Goal: Task Accomplishment & Management: Manage account settings

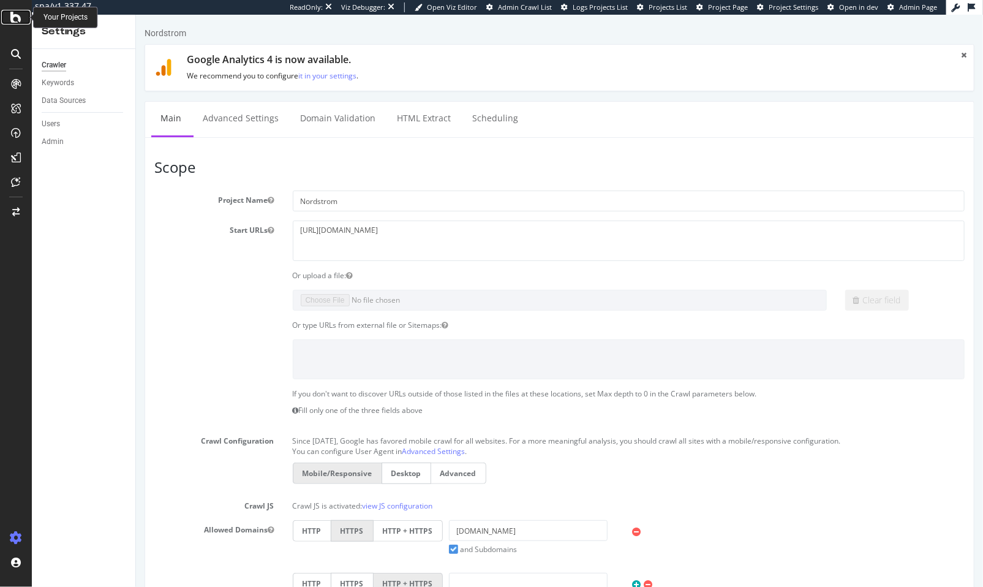
click at [16, 19] on icon at bounding box center [15, 17] width 11 height 15
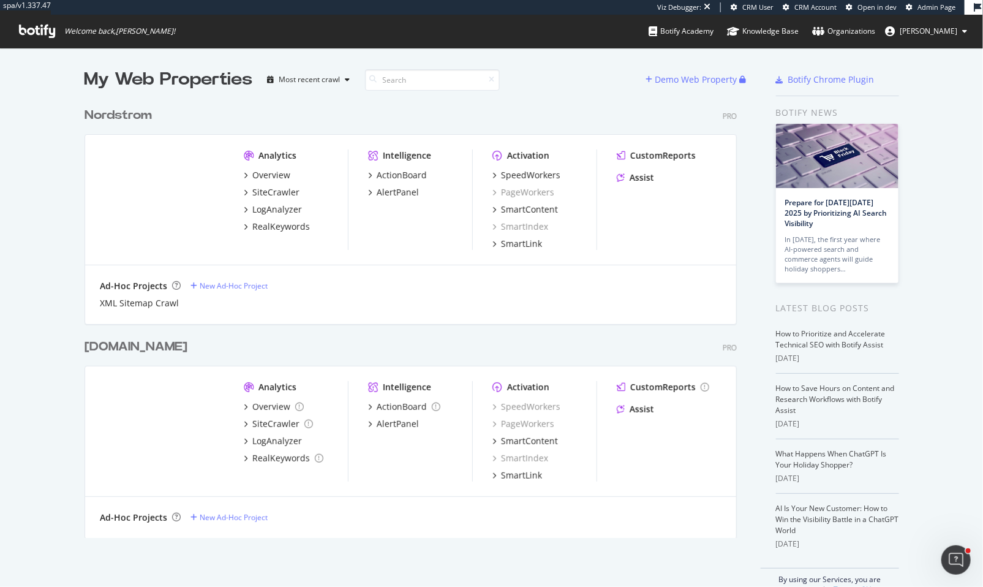
click at [187, 344] on div "[DOMAIN_NAME]" at bounding box center [136, 347] width 103 height 18
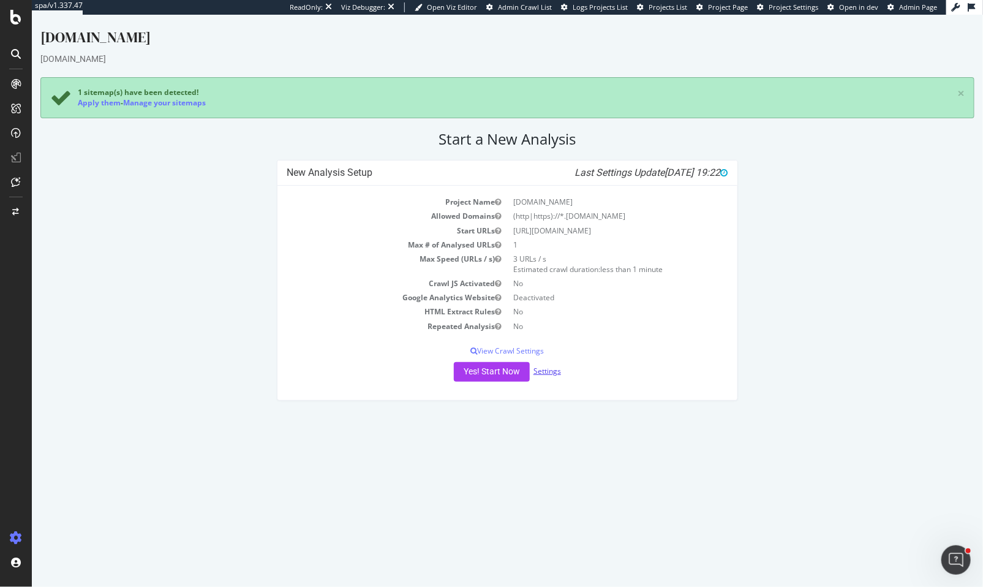
click at [551, 369] on link "Settings" at bounding box center [547, 371] width 28 height 10
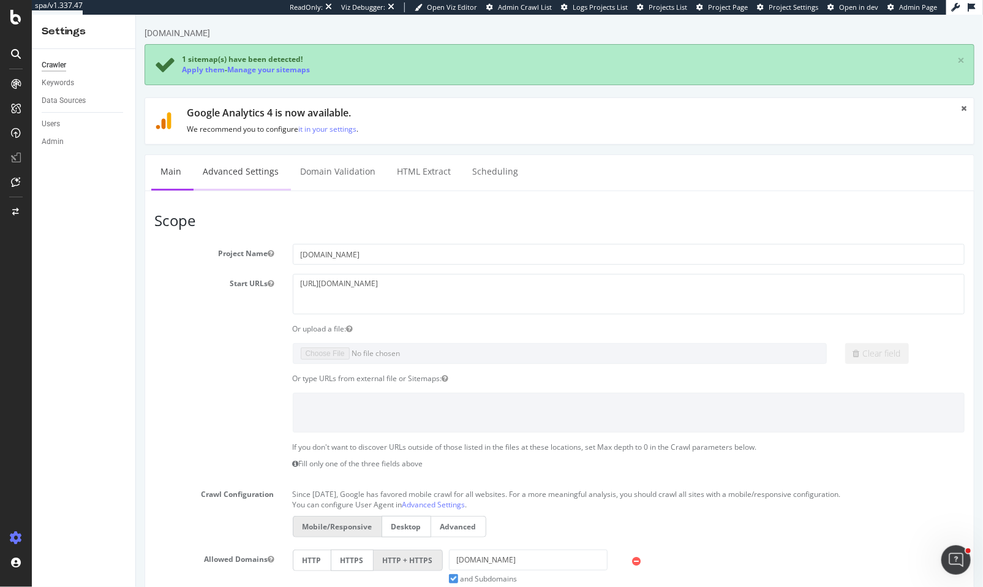
click at [252, 179] on link "Advanced Settings" at bounding box center [240, 172] width 94 height 34
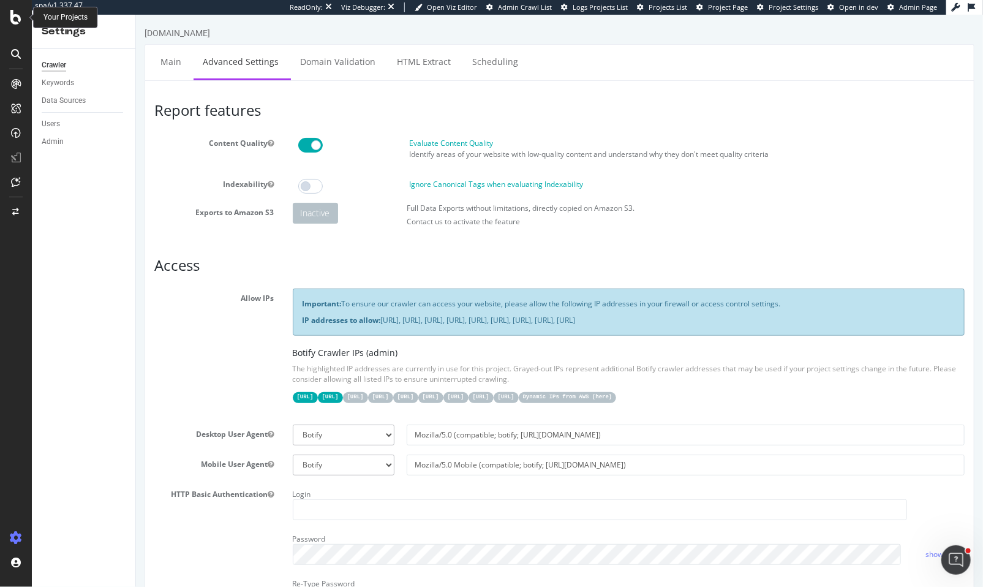
click at [12, 18] on icon at bounding box center [15, 17] width 11 height 15
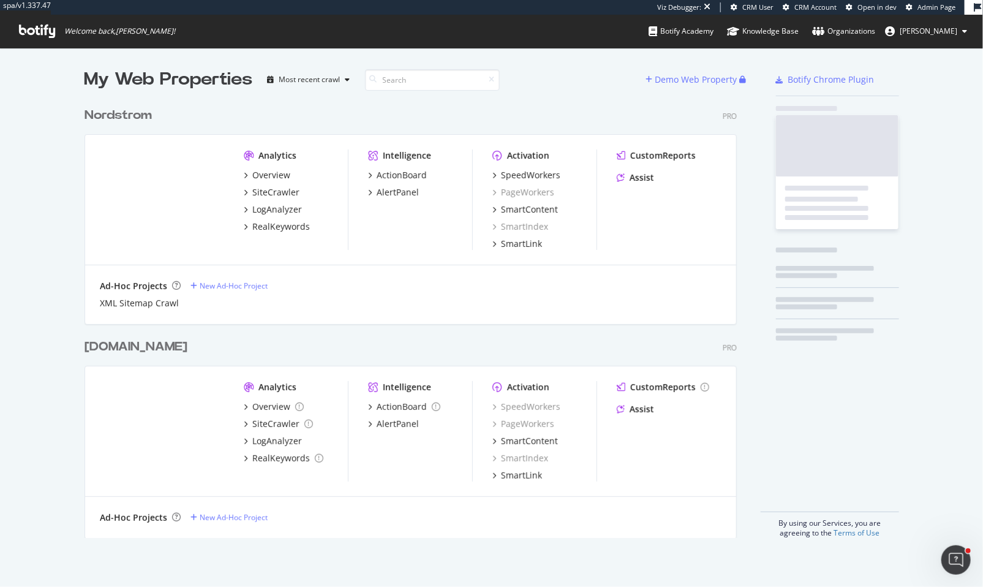
scroll to position [437, 653]
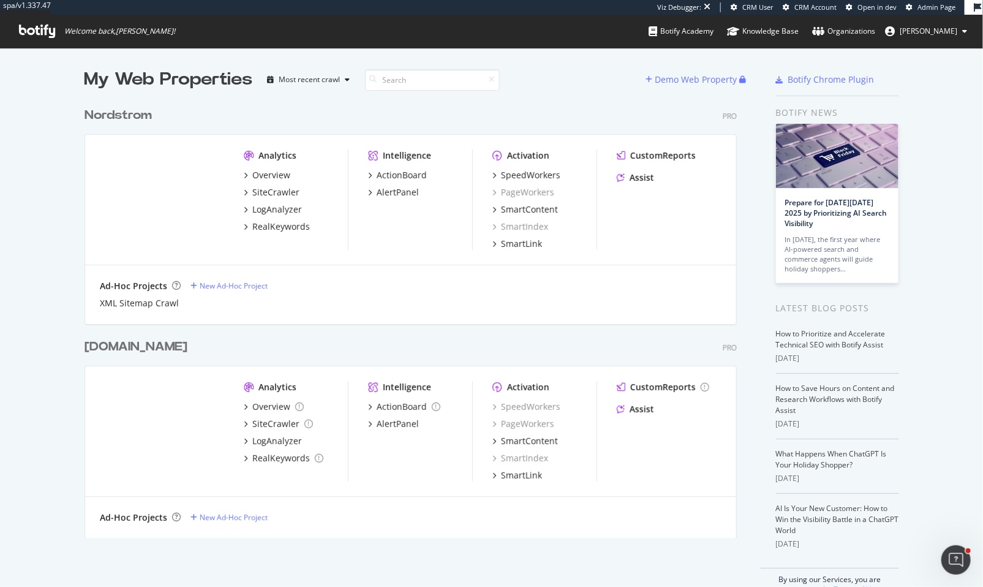
click at [127, 117] on div "Nordstrom" at bounding box center [118, 116] width 67 height 18
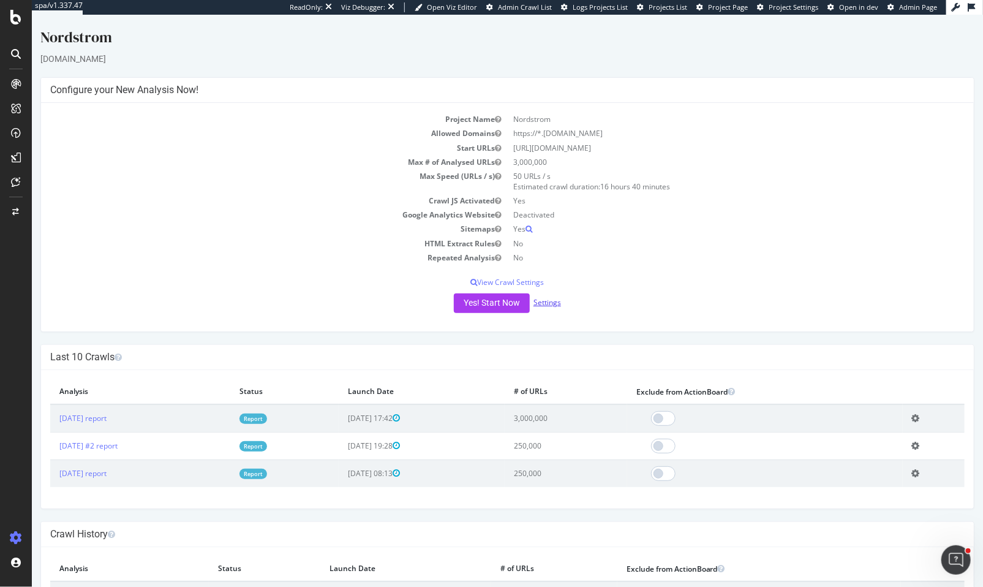
click at [544, 300] on link "Settings" at bounding box center [547, 302] width 28 height 10
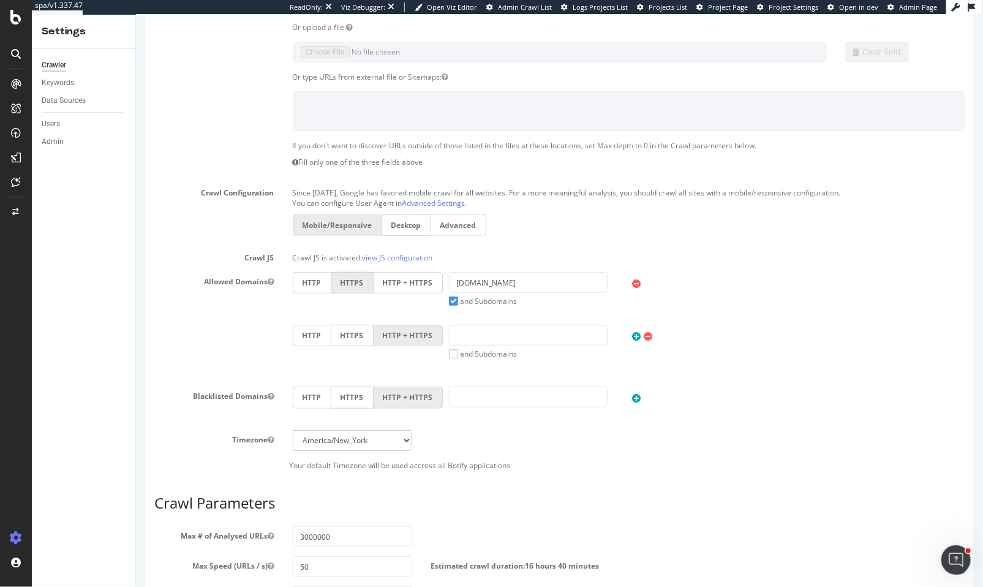
scroll to position [255, 0]
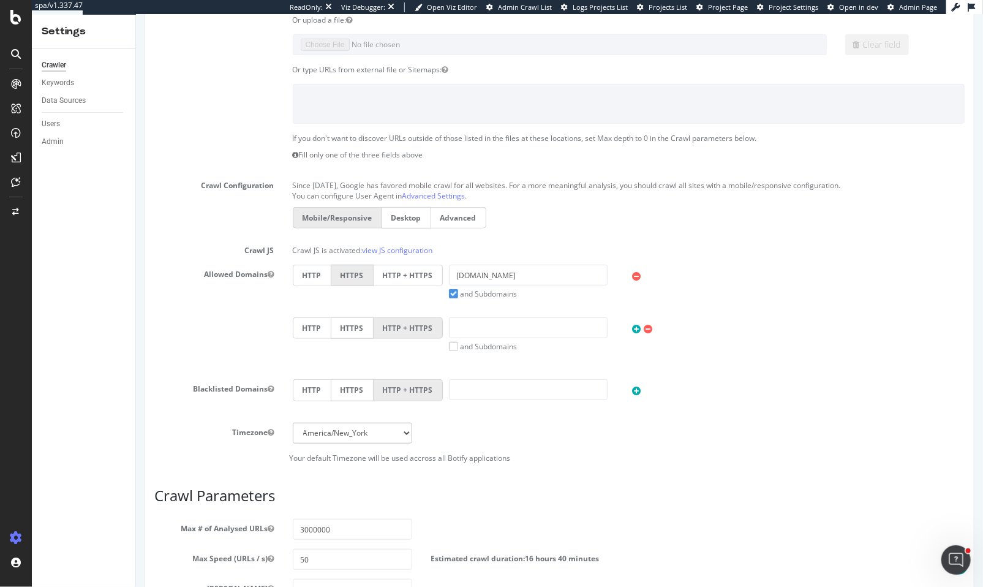
click at [398, 269] on label "HTTP + HTTPS" at bounding box center [407, 275] width 69 height 21
click at [135, 15] on input "HTTP + HTTPS" at bounding box center [135, 15] width 0 height 0
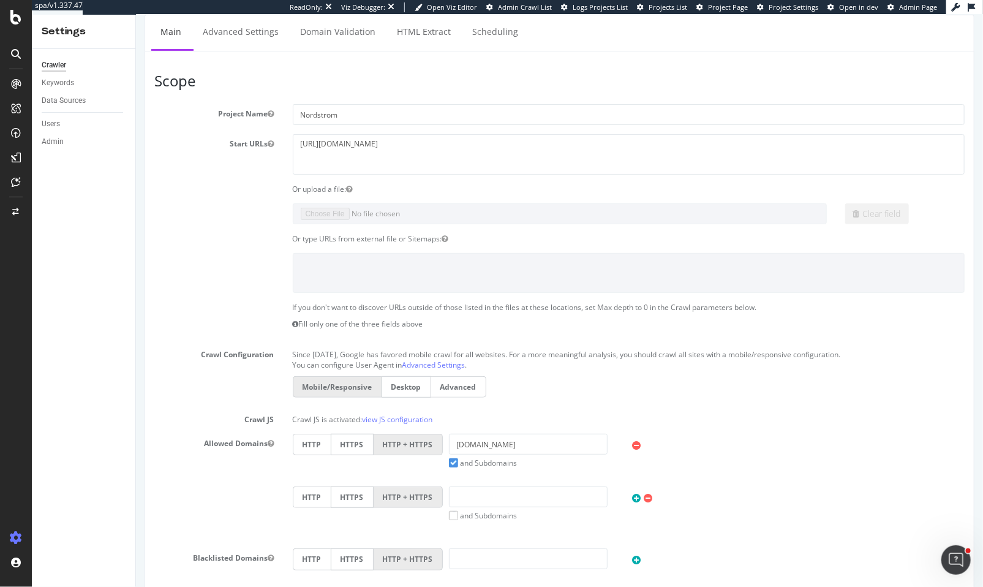
scroll to position [0, 0]
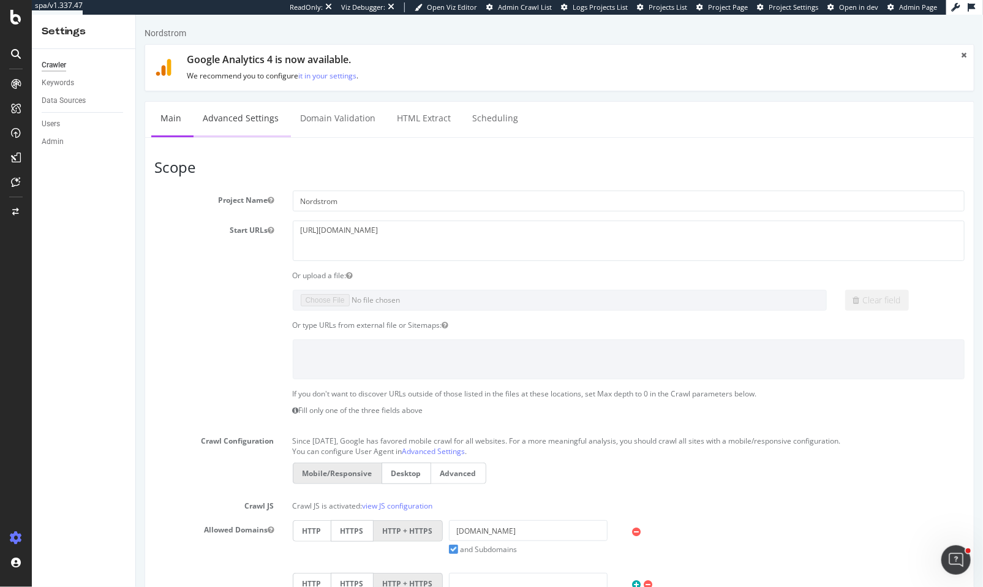
click at [247, 122] on link "Advanced Settings" at bounding box center [240, 119] width 94 height 34
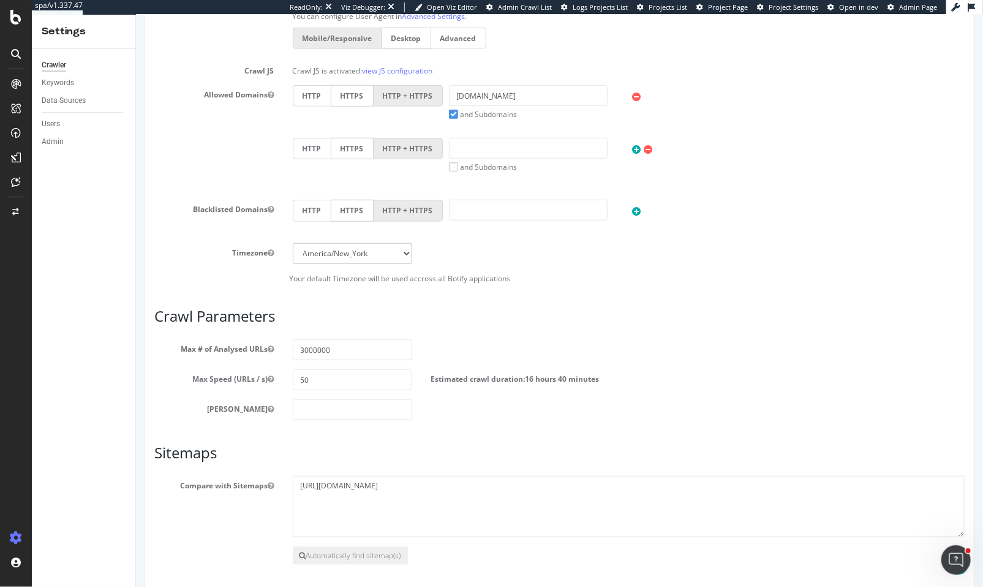
scroll to position [484, 0]
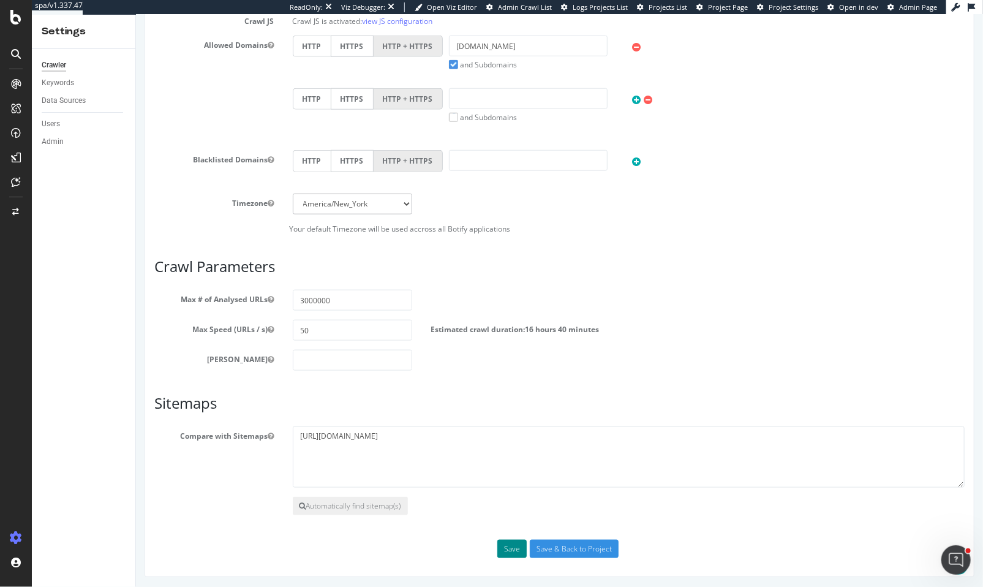
click at [509, 543] on button "Save" at bounding box center [511, 549] width 29 height 18
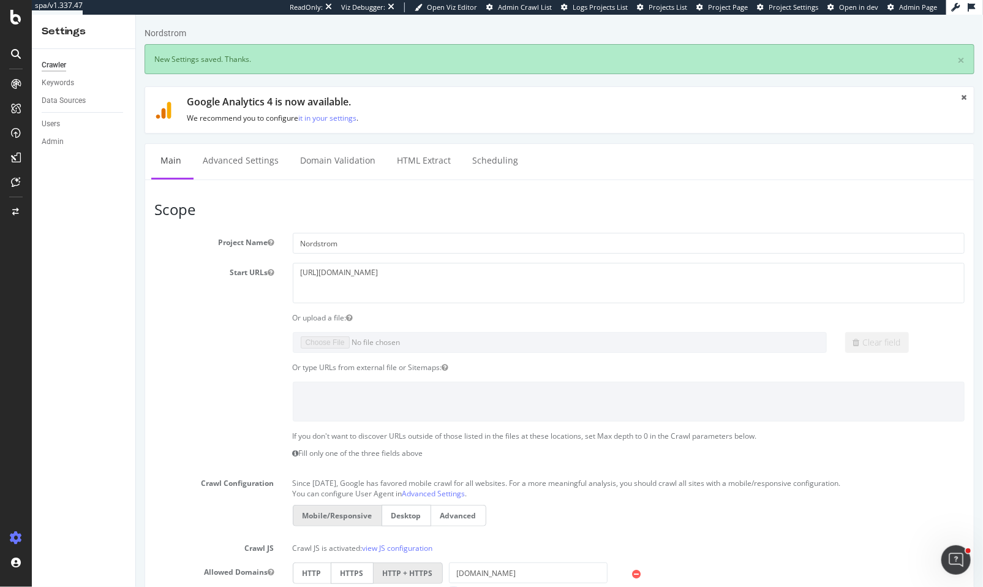
scroll to position [0, 0]
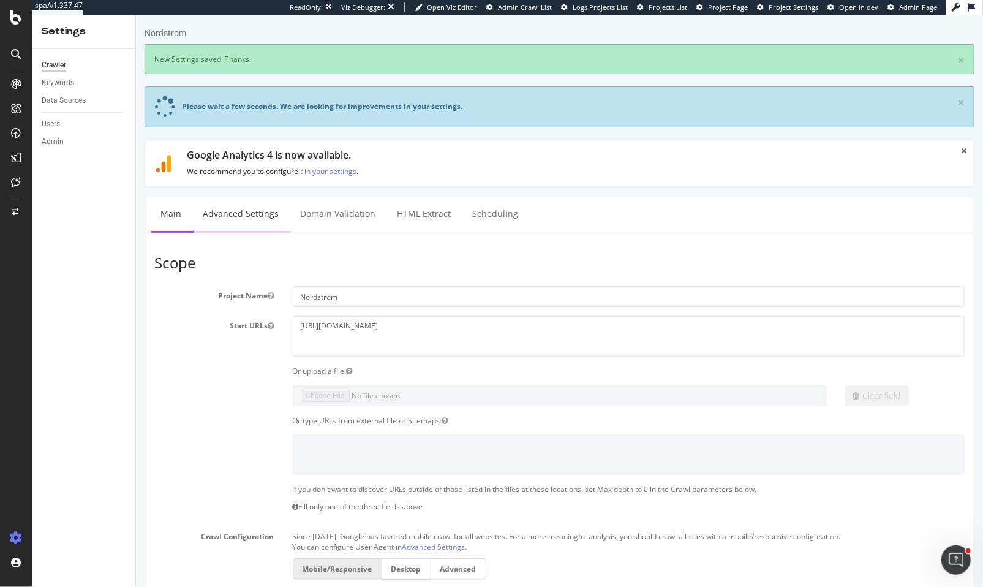
click at [235, 207] on link "Advanced Settings" at bounding box center [240, 214] width 94 height 34
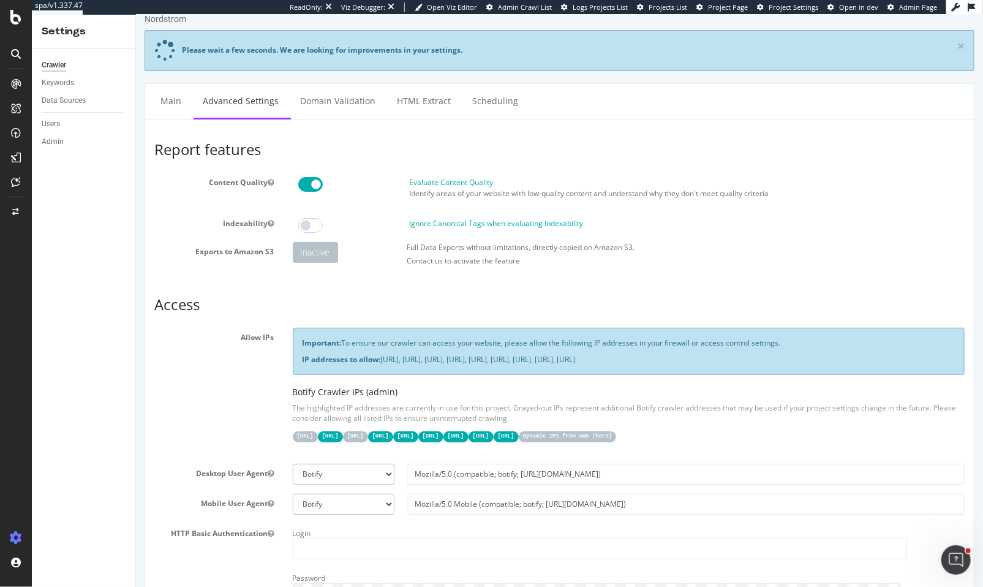
scroll to position [21, 0]
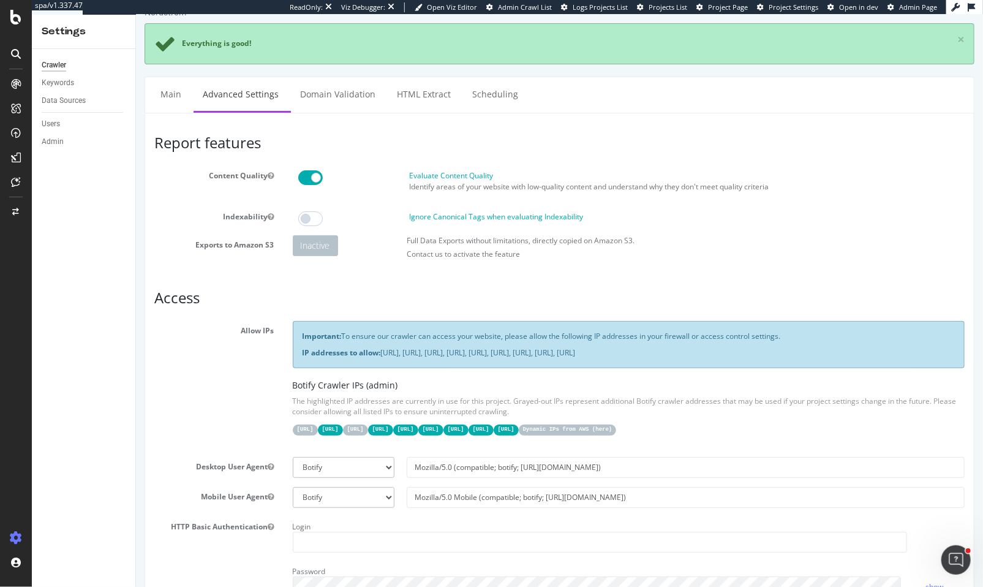
click at [793, 7] on span "Project Settings" at bounding box center [794, 6] width 50 height 9
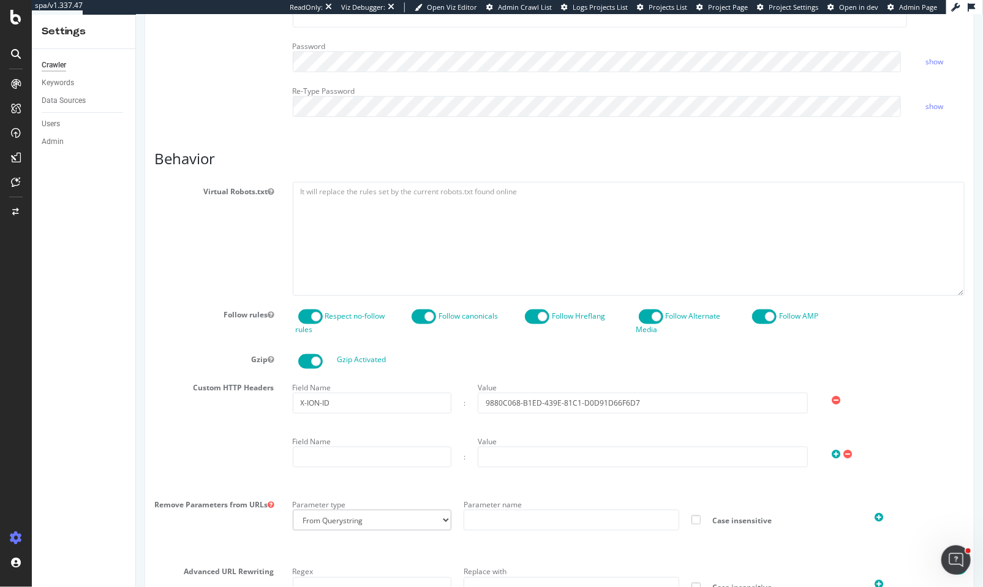
scroll to position [661, 0]
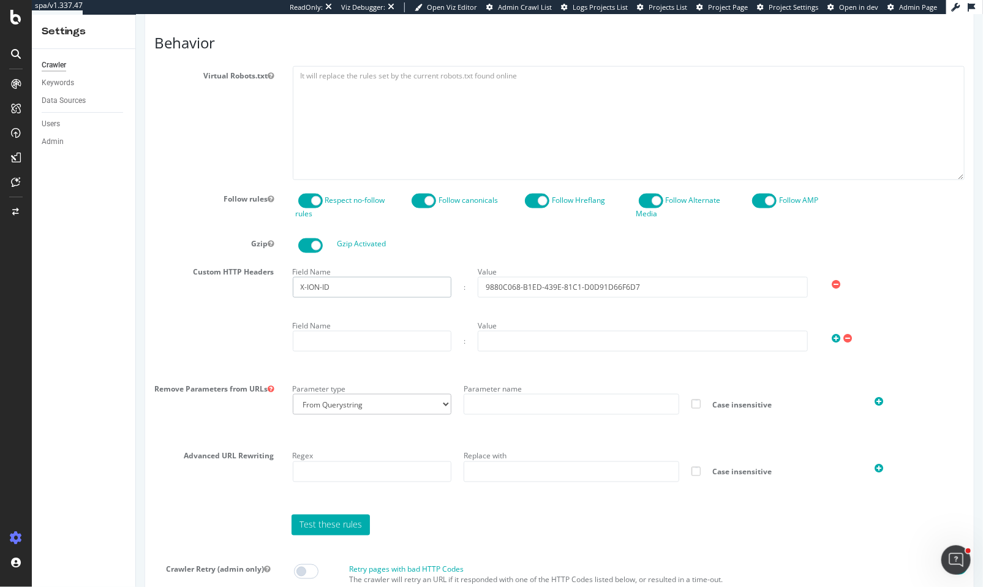
click at [337, 284] on input "X-ION-ID" at bounding box center [371, 287] width 159 height 21
click at [594, 285] on input "9880C068-B1ED-439E-81C1-D0D91D66F6D7" at bounding box center [642, 287] width 330 height 21
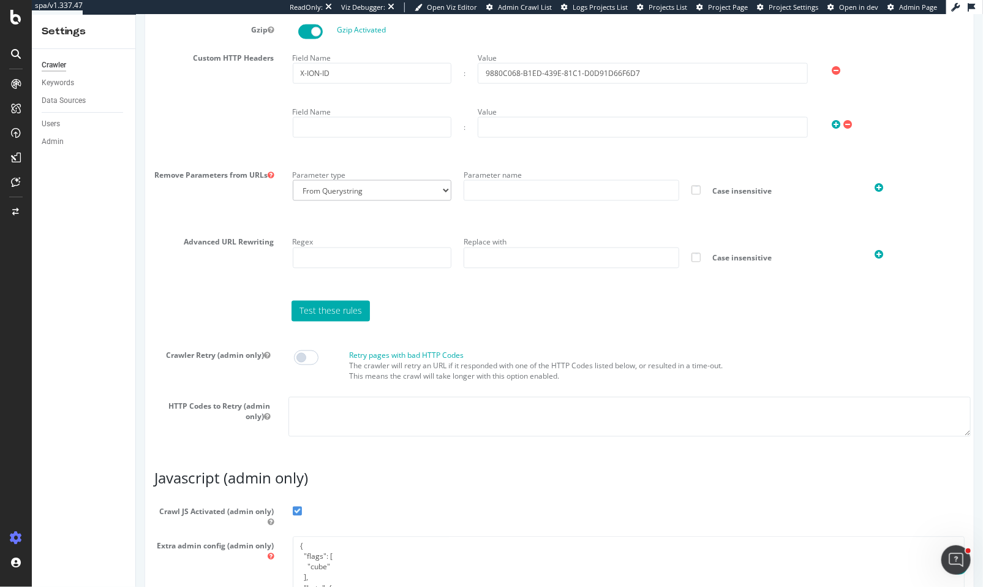
scroll to position [993, 0]
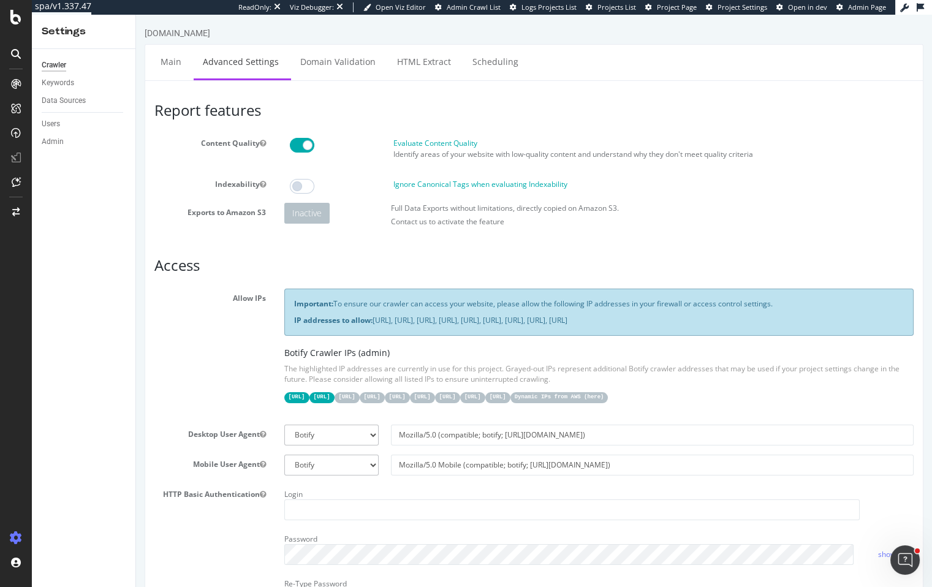
click at [201, 65] on link "Advanced Settings" at bounding box center [241, 62] width 94 height 34
click at [184, 64] on link "Main" at bounding box center [170, 62] width 39 height 34
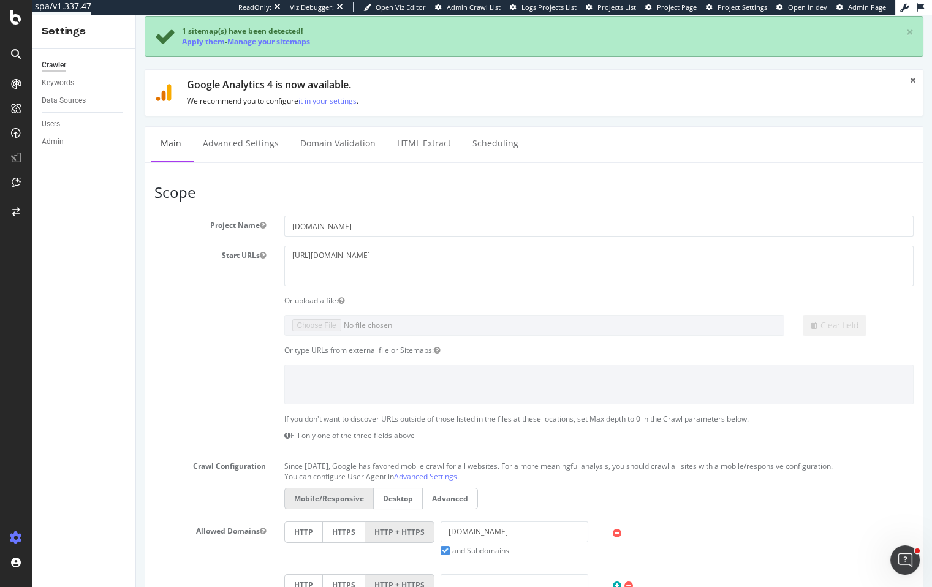
scroll to position [107, 0]
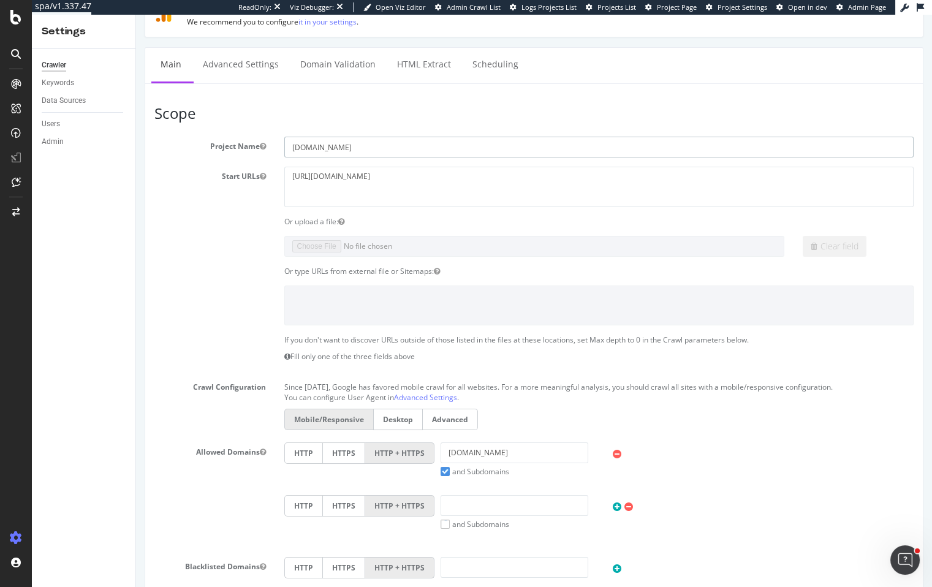
click at [294, 147] on input "nordstromrack.com" at bounding box center [599, 147] width 630 height 21
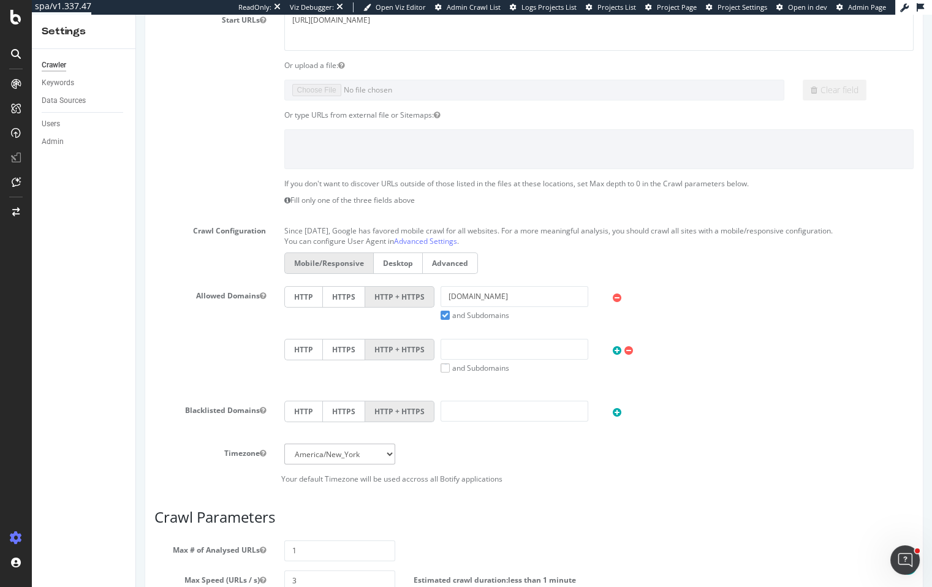
scroll to position [298, 0]
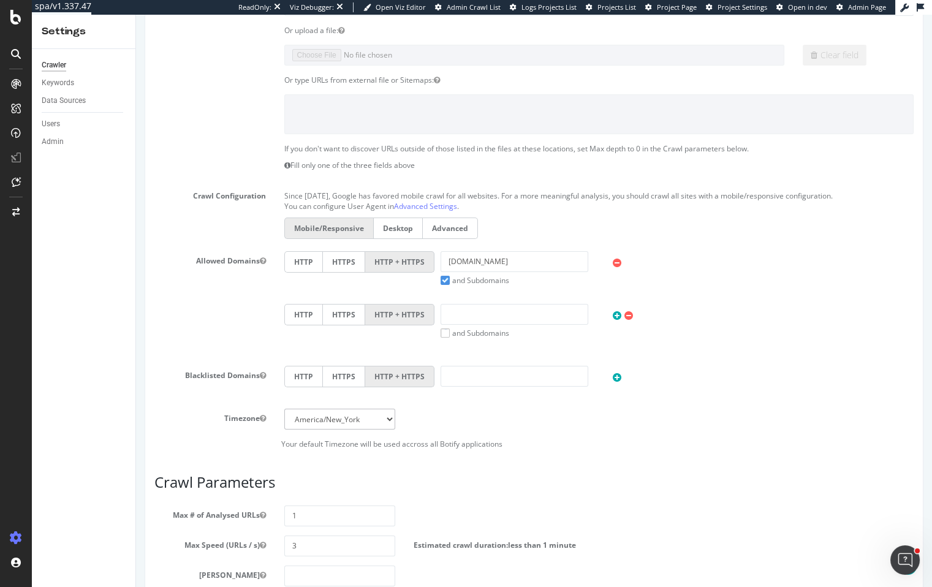
type input "Nordstrom Rack"
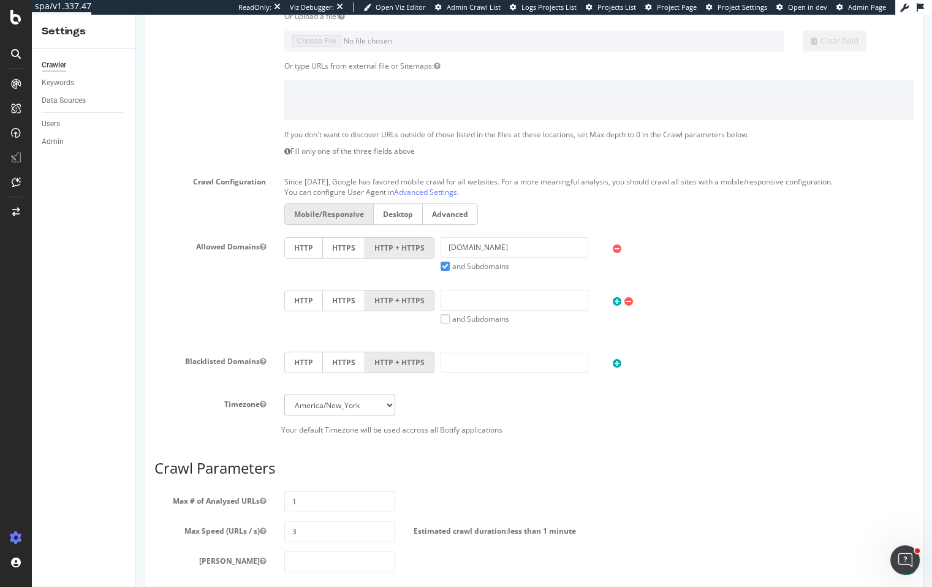
scroll to position [468, 0]
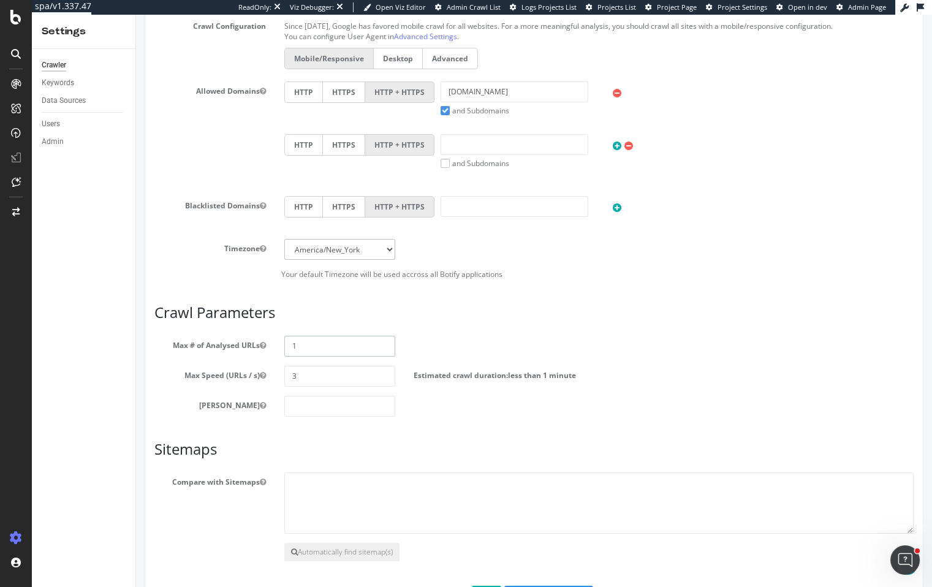
click at [347, 344] on input "1" at bounding box center [339, 346] width 111 height 21
type input "100000"
click at [347, 373] on input "3" at bounding box center [339, 376] width 111 height 21
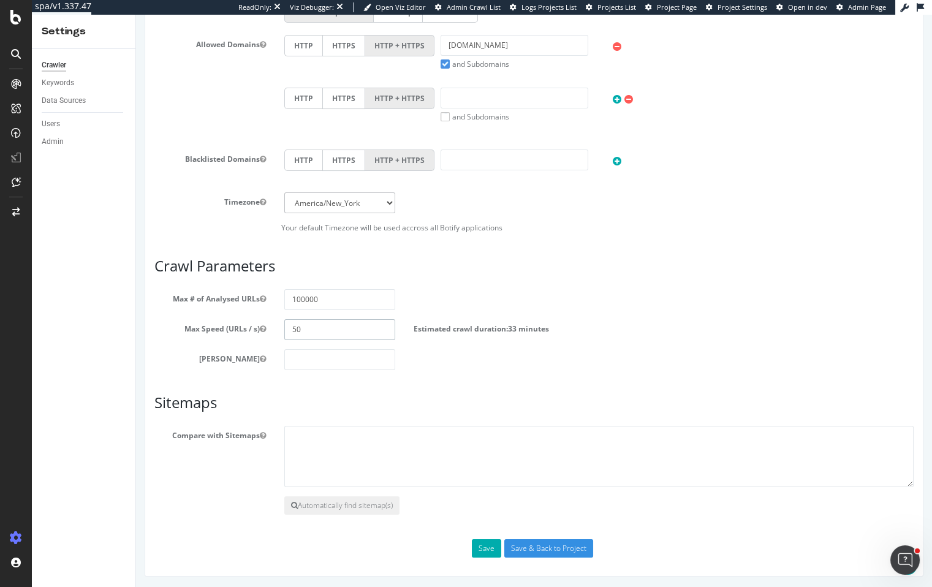
type input "50"
click at [480, 559] on div "Scope Project Name Nordstrom Rack Start URLs http://nordstromrack.com Or upload…" at bounding box center [534, 126] width 778 height 900
click at [484, 544] on button "Save" at bounding box center [486, 548] width 29 height 18
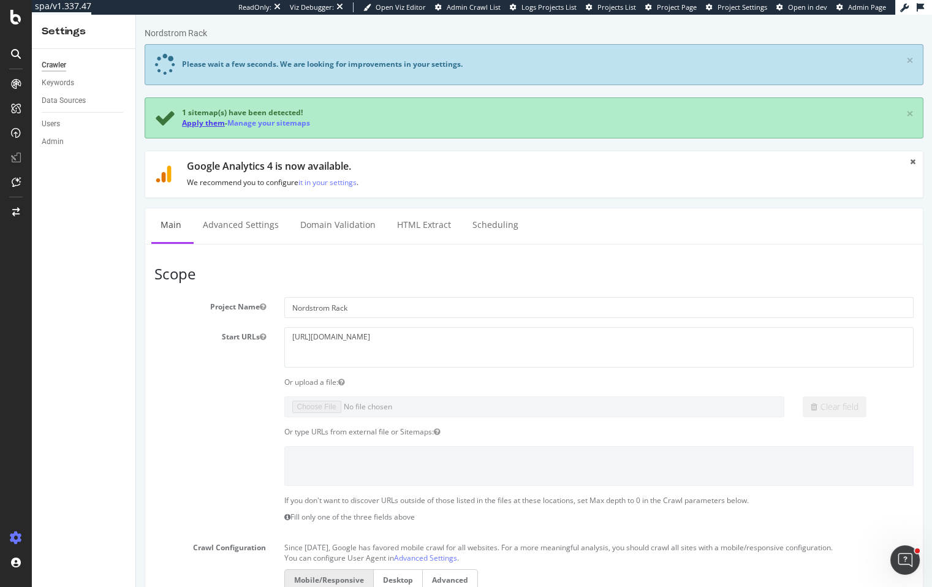
click at [208, 126] on link "Apply them" at bounding box center [203, 123] width 43 height 10
click at [207, 124] on div "1 sitemap(s) have been detected! Apply them - Manage your sitemaps ×" at bounding box center [534, 117] width 778 height 41
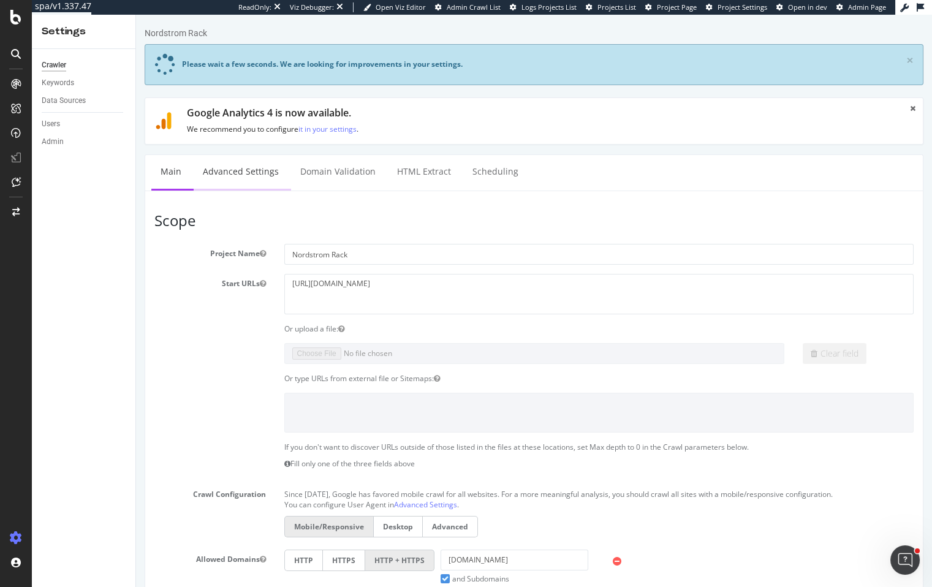
click at [227, 166] on link "Advanced Settings" at bounding box center [241, 172] width 94 height 34
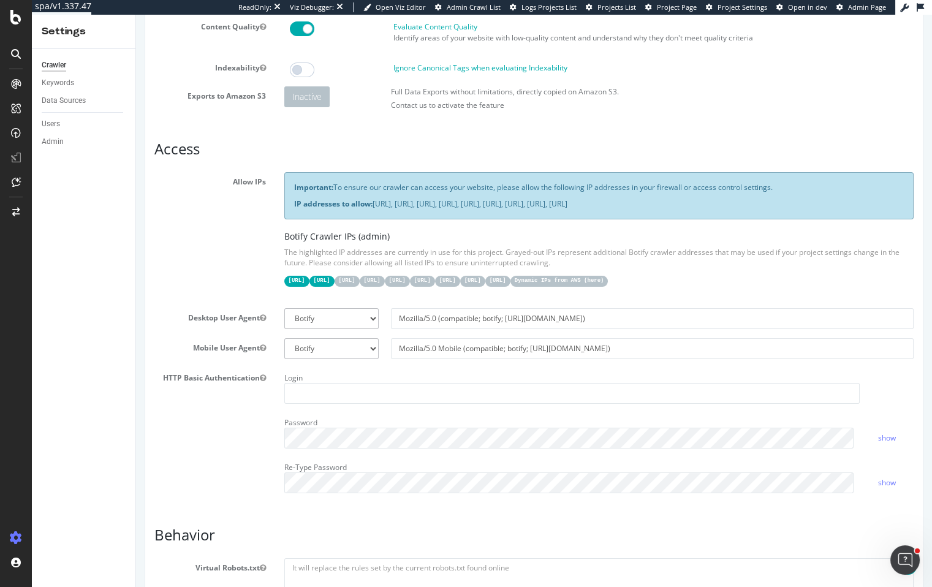
scroll to position [177, 0]
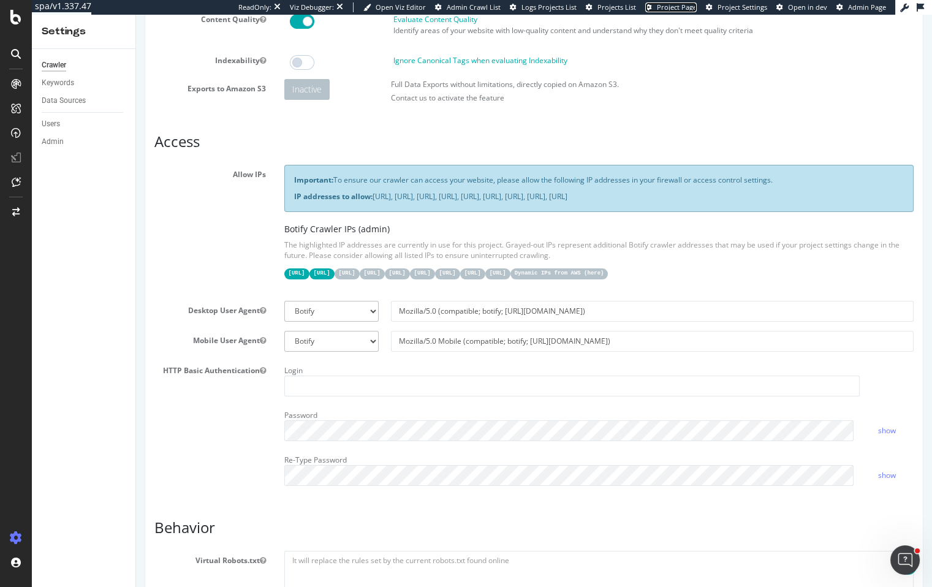
click at [688, 7] on span "Project Page" at bounding box center [677, 6] width 40 height 9
click at [749, 3] on span "Project Settings" at bounding box center [742, 6] width 50 height 9
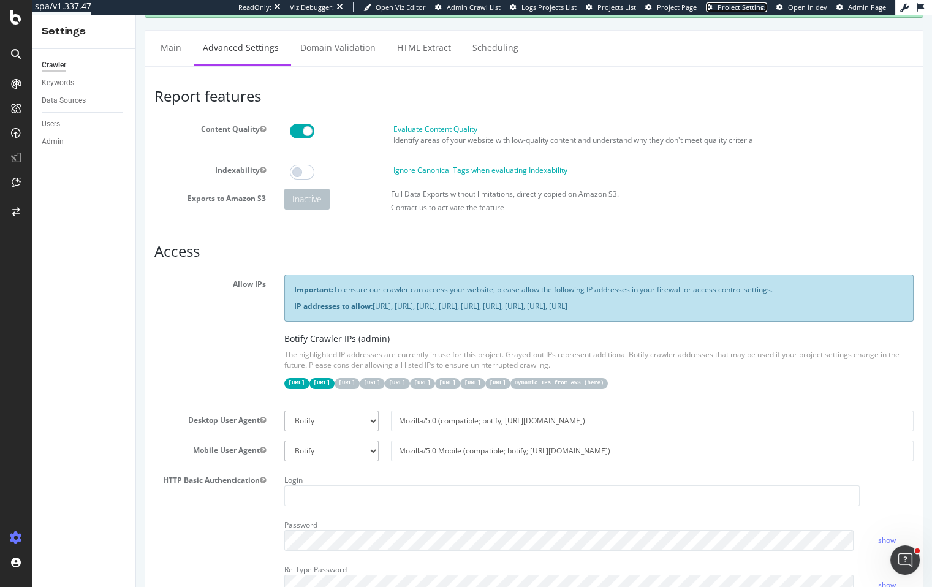
scroll to position [0, 0]
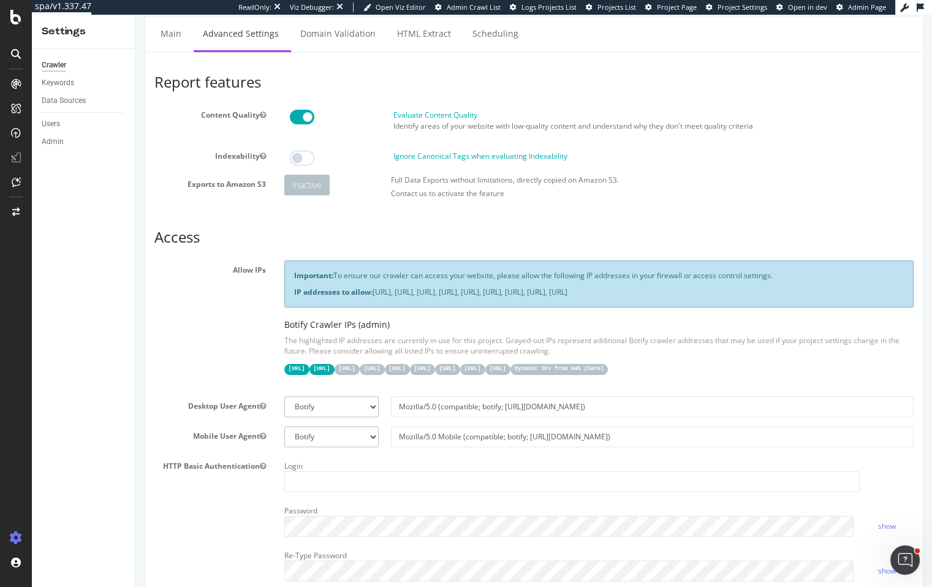
scroll to position [35, 0]
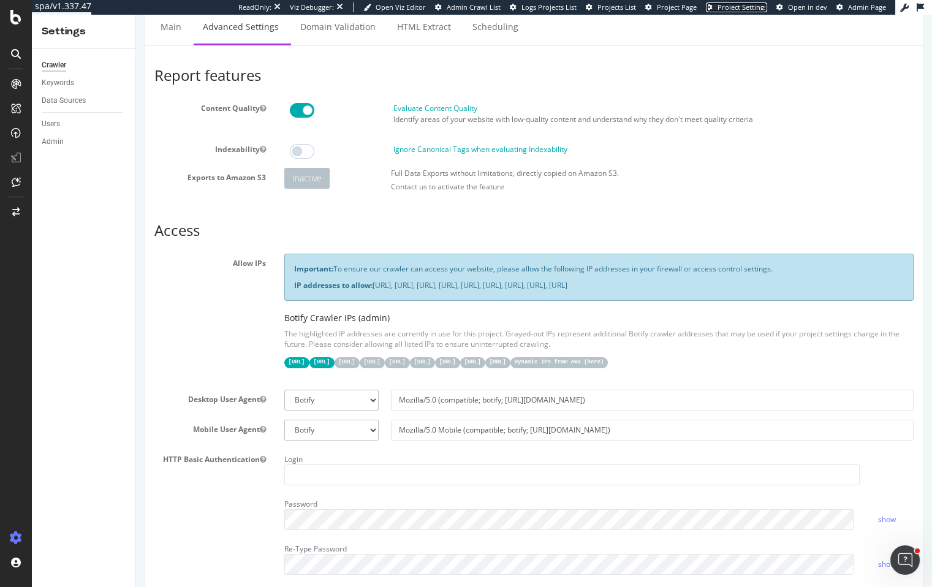
click at [738, 8] on span "Project Settings" at bounding box center [742, 6] width 50 height 9
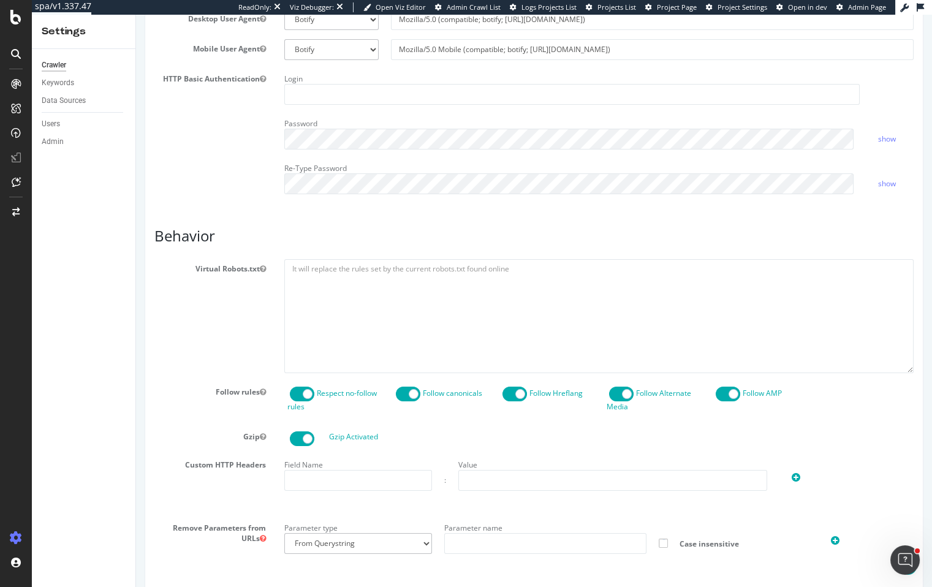
scroll to position [450, 0]
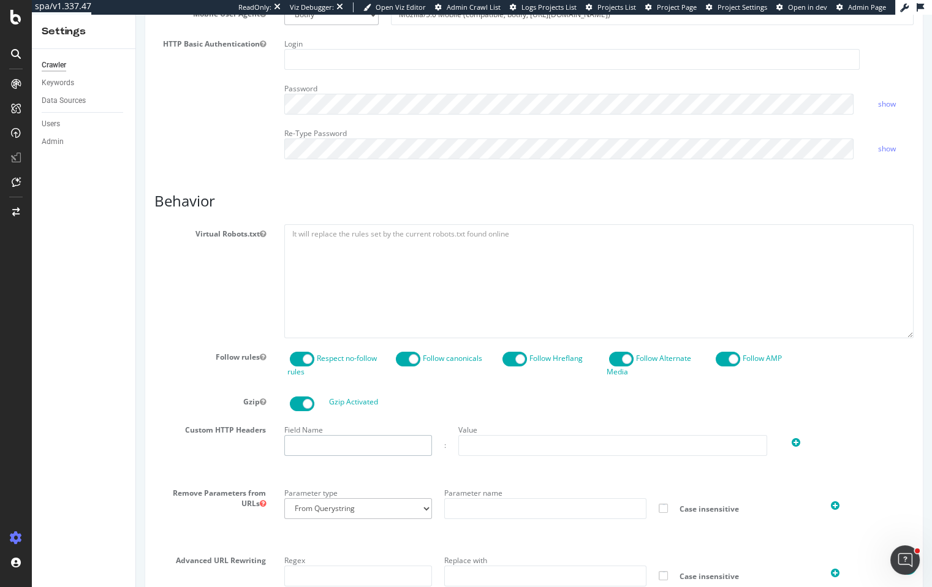
click at [351, 438] on input "text" at bounding box center [358, 445] width 148 height 21
paste input "X-ION-ID"
type input "X-ION-ID"
click at [663, 441] on input "text" at bounding box center [612, 445] width 309 height 21
paste input "9880C068-B1ED-439E-81C1-D0D91D66F6D7"
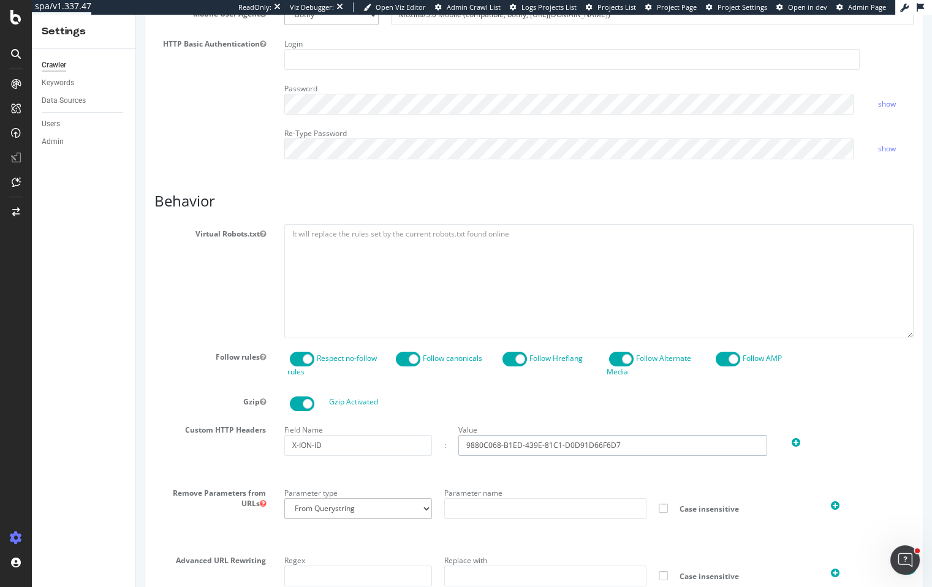
type input "9880C068-B1ED-439E-81C1-D0D91D66F6D7"
click at [300, 443] on input "X-ION-ID" at bounding box center [358, 445] width 148 height 21
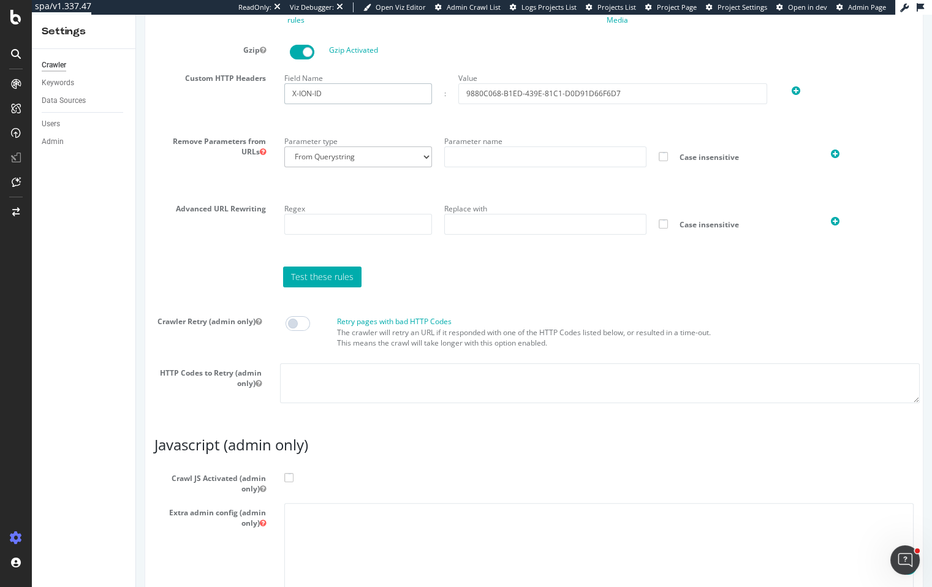
scroll to position [922, 0]
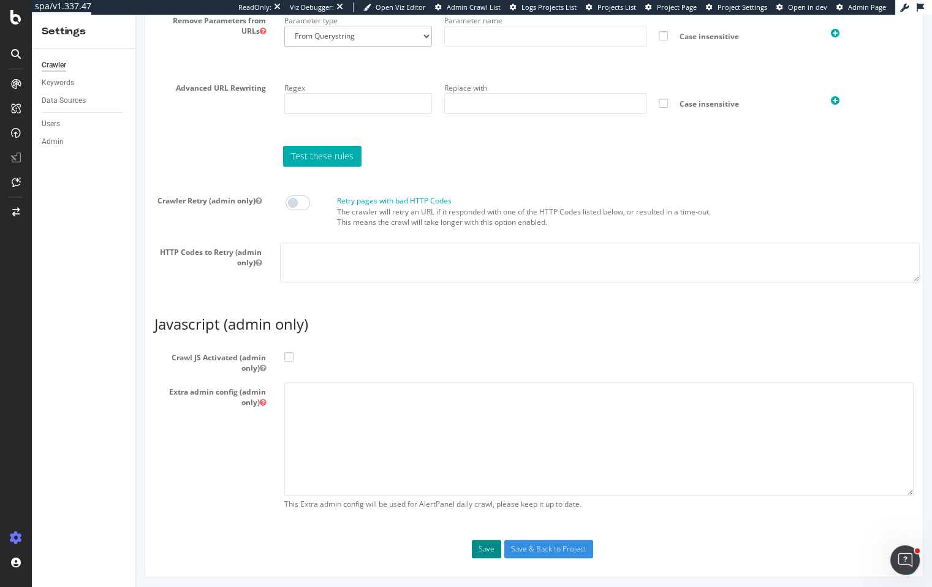
click at [487, 543] on button "Save" at bounding box center [486, 549] width 29 height 18
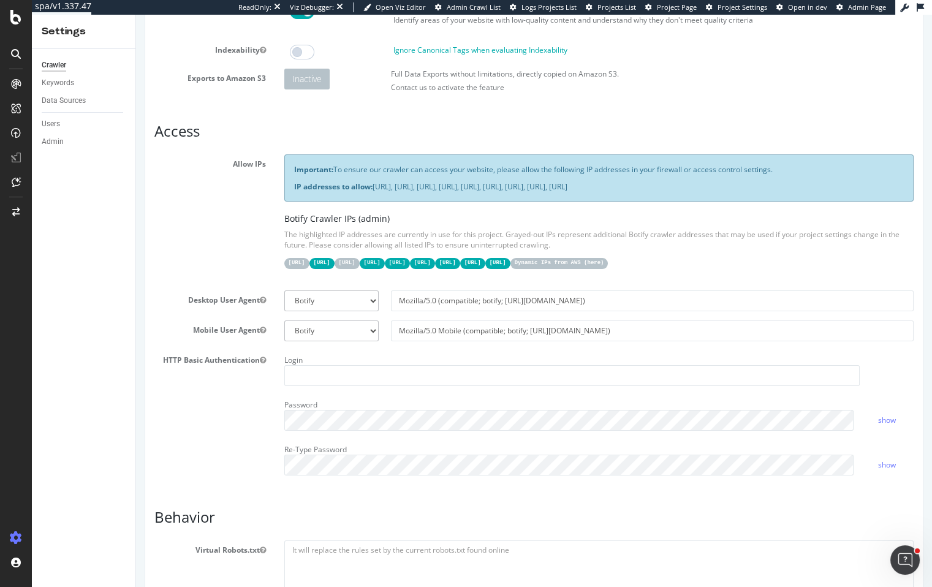
scroll to position [0, 0]
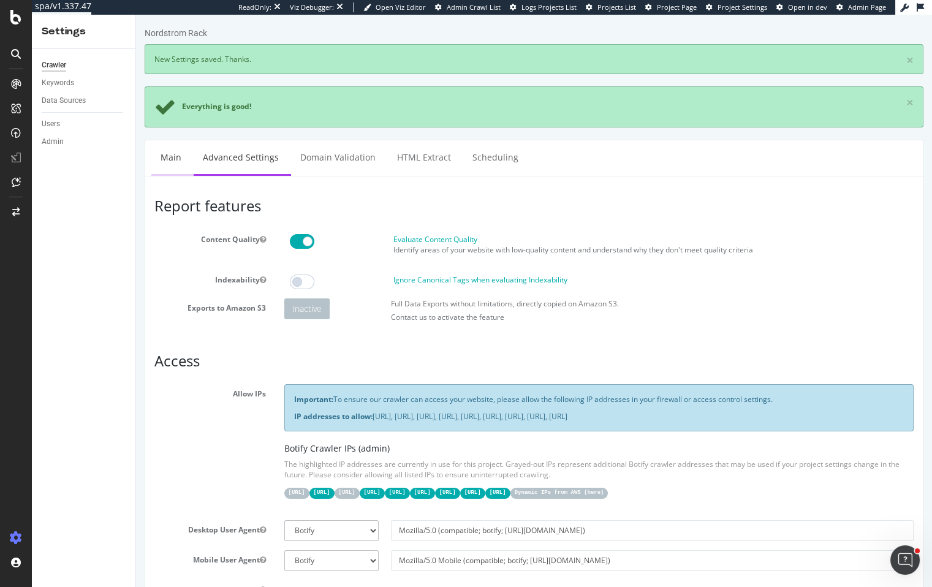
click at [161, 162] on link "Main" at bounding box center [170, 157] width 39 height 34
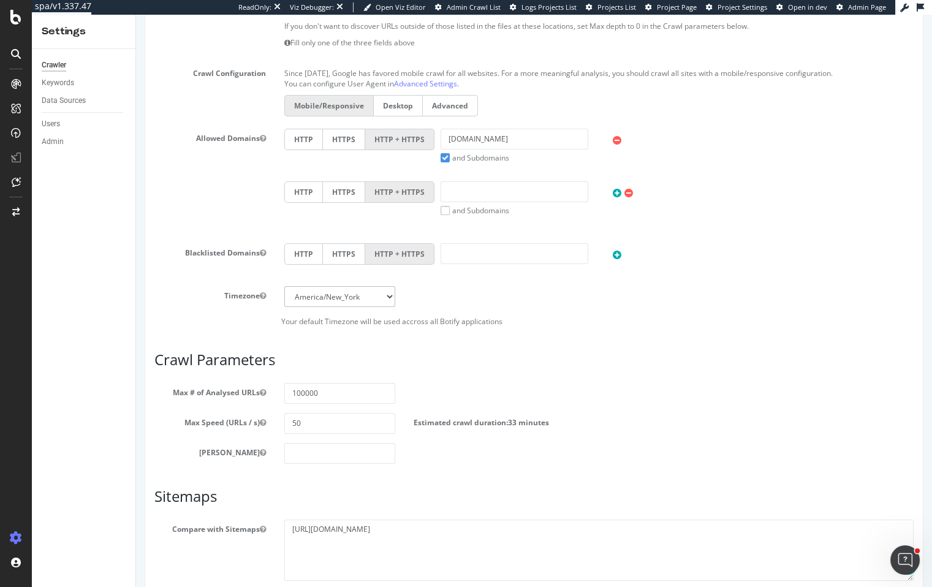
scroll to position [461, 0]
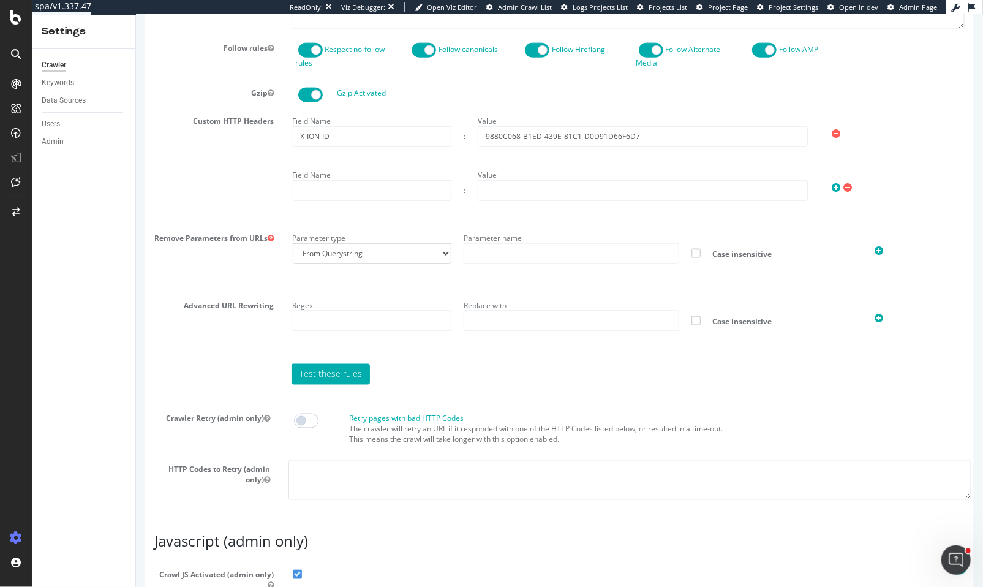
scroll to position [976, 0]
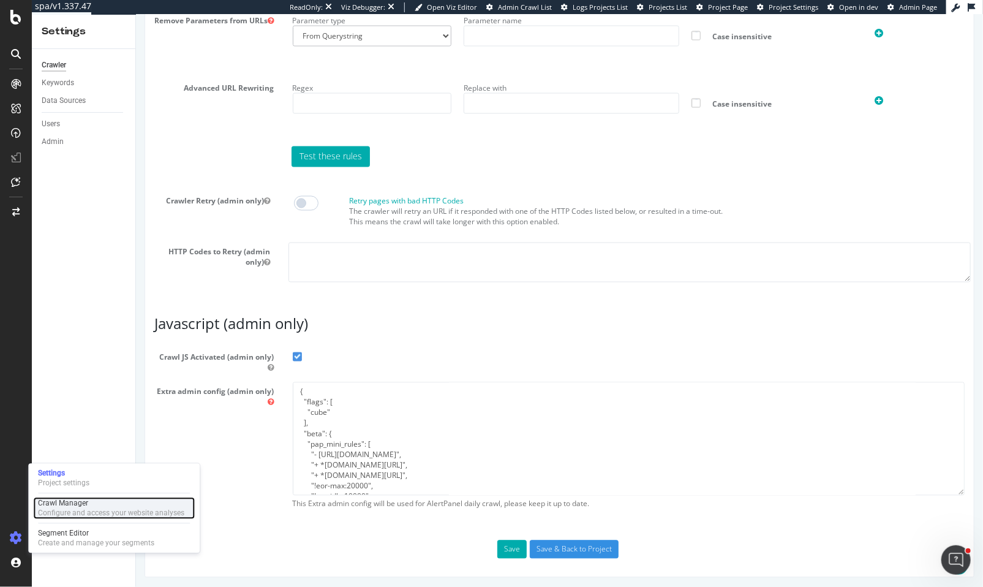
click at [67, 512] on div "Configure and access your website analyses" at bounding box center [111, 513] width 146 height 10
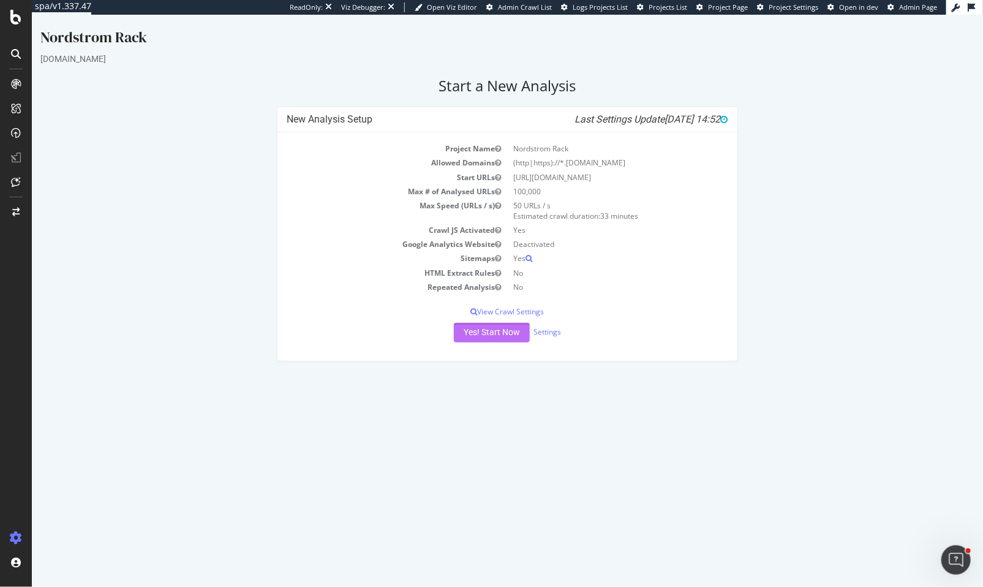
click at [498, 333] on button "Yes! Start Now" at bounding box center [491, 333] width 76 height 20
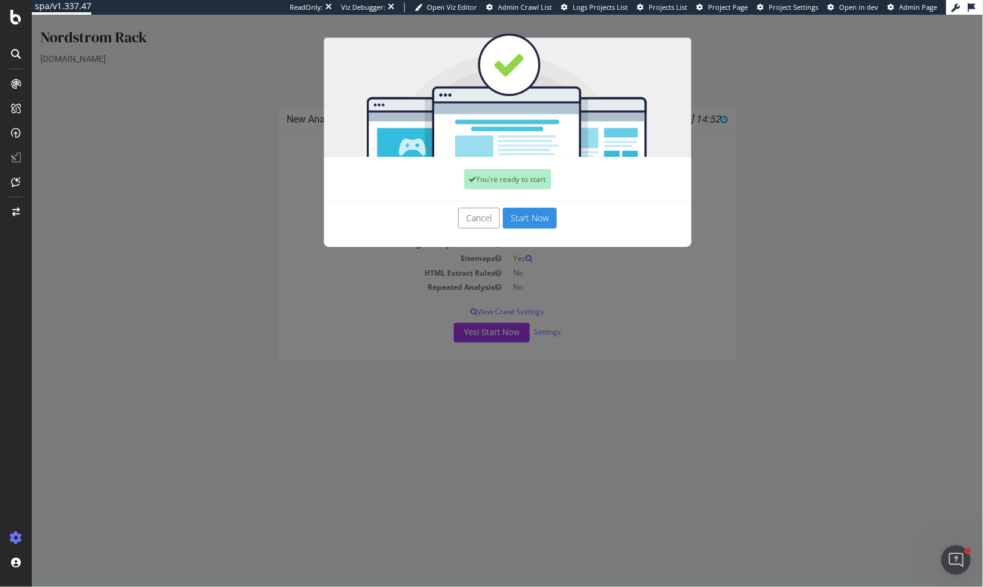
click at [532, 222] on button "Start Now" at bounding box center [529, 218] width 54 height 21
